Goal: Book appointment/travel/reservation

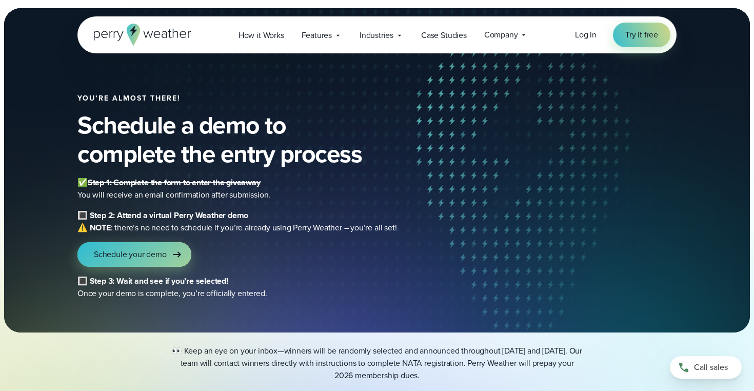
drag, startPoint x: 190, startPoint y: 245, endPoint x: 186, endPoint y: 251, distance: 7.7
click at [190, 245] on div "Schedule your demo" at bounding box center [299, 254] width 445 height 25
click at [183, 255] on link "Schedule your demo" at bounding box center [134, 254] width 114 height 25
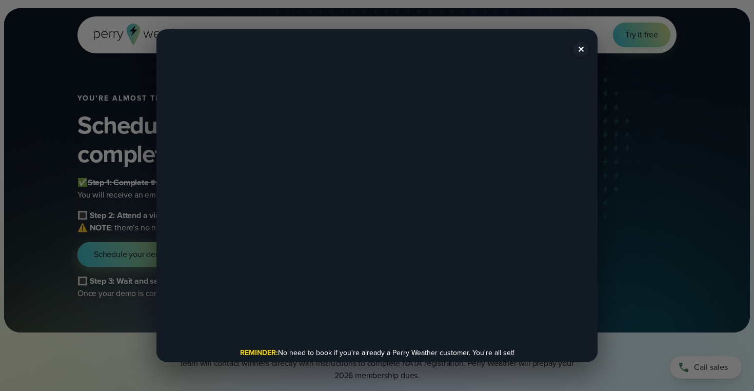
click at [577, 52] on button "✕" at bounding box center [580, 49] width 15 height 15
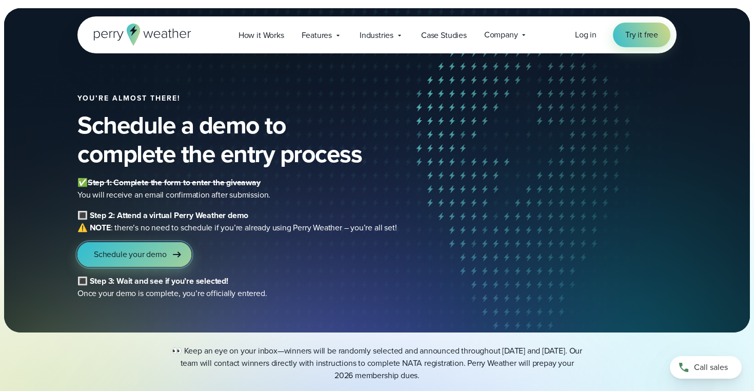
click at [142, 250] on span "Schedule your demo" at bounding box center [130, 254] width 73 height 12
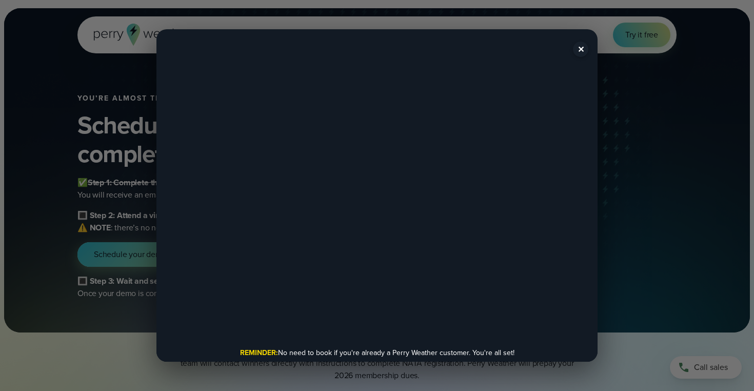
click at [142, 250] on div "✕ REMINDER: No need to book if you're already a Perry Weather customer. You're …" at bounding box center [377, 195] width 754 height 391
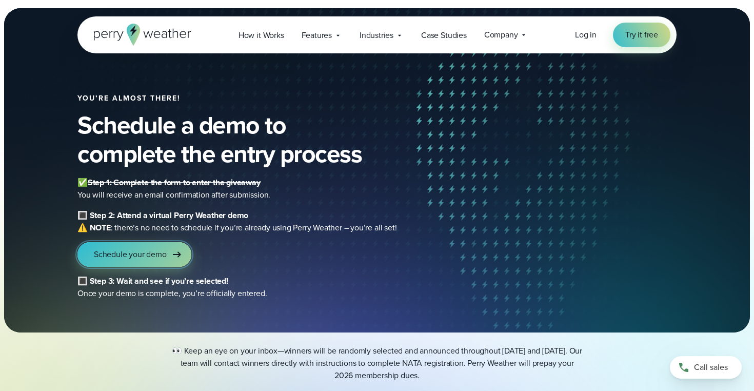
click at [142, 250] on span "Schedule your demo" at bounding box center [130, 254] width 73 height 12
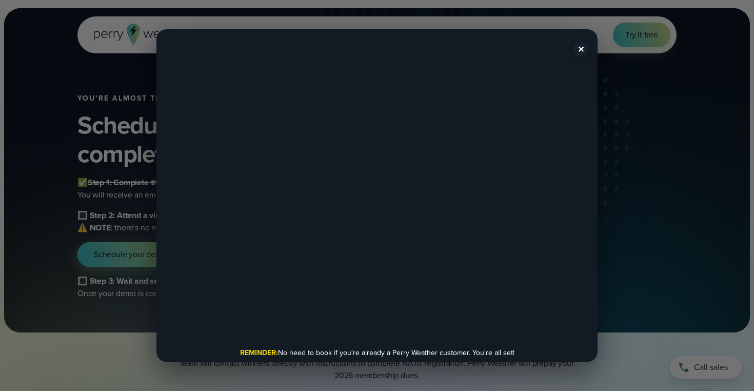
click at [582, 51] on button "✕" at bounding box center [580, 49] width 15 height 15
